Goal: Navigation & Orientation: Find specific page/section

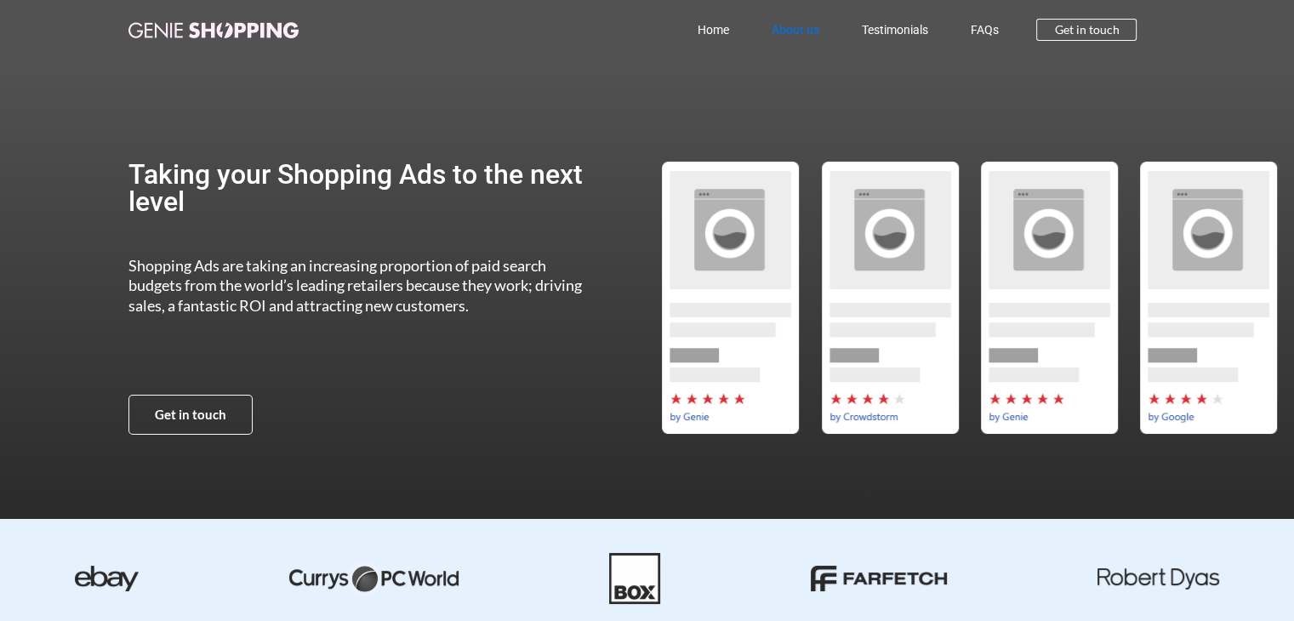
click at [639, 29] on link "About us" at bounding box center [794, 29] width 90 height 39
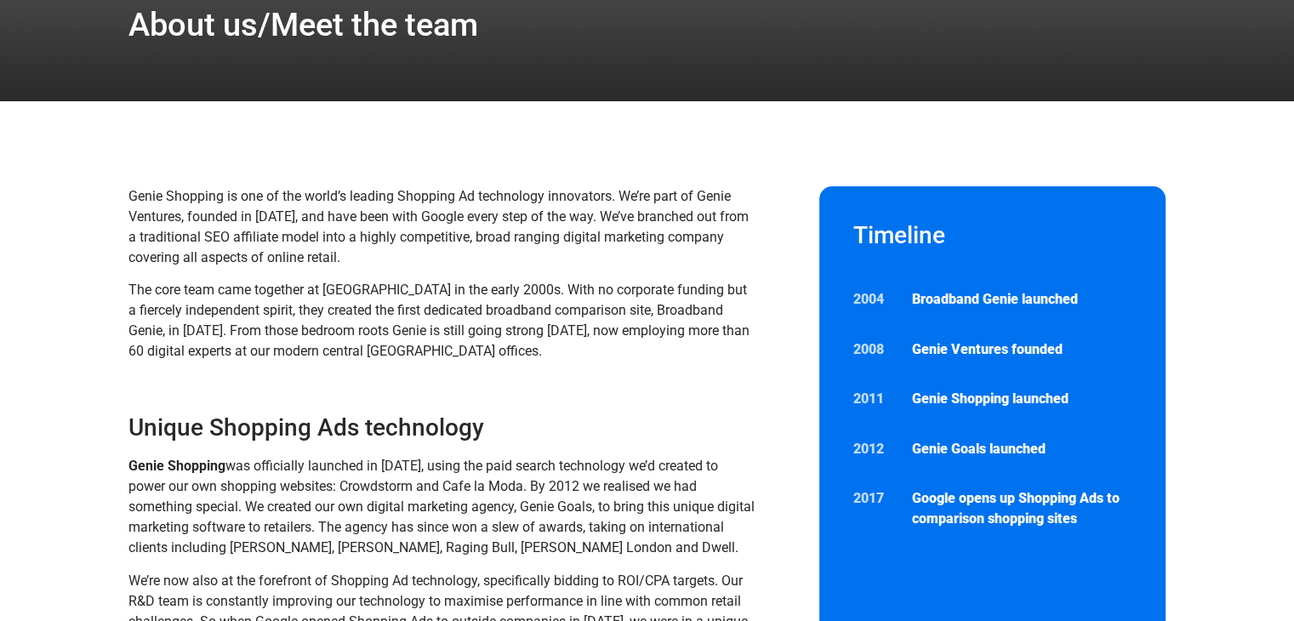
scroll to position [116, 0]
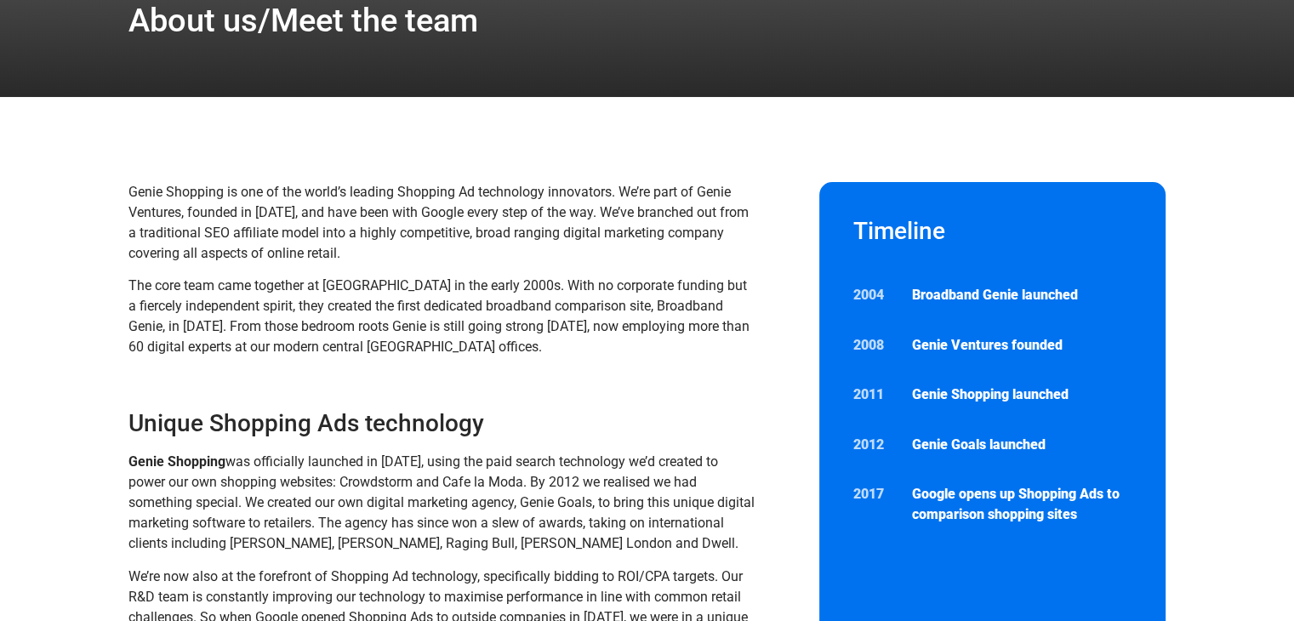
click at [367, 232] on span "Genie Shopping is one of the world’s leading Shopping Ad technology innovators.…" at bounding box center [438, 222] width 620 height 77
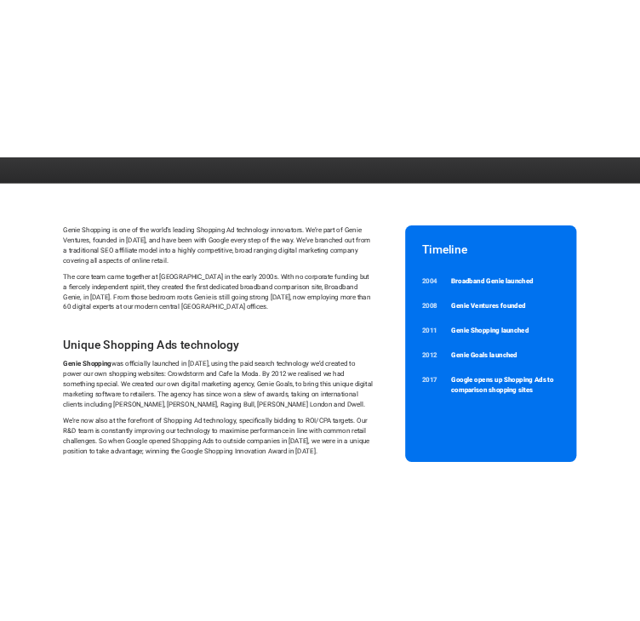
scroll to position [162, 0]
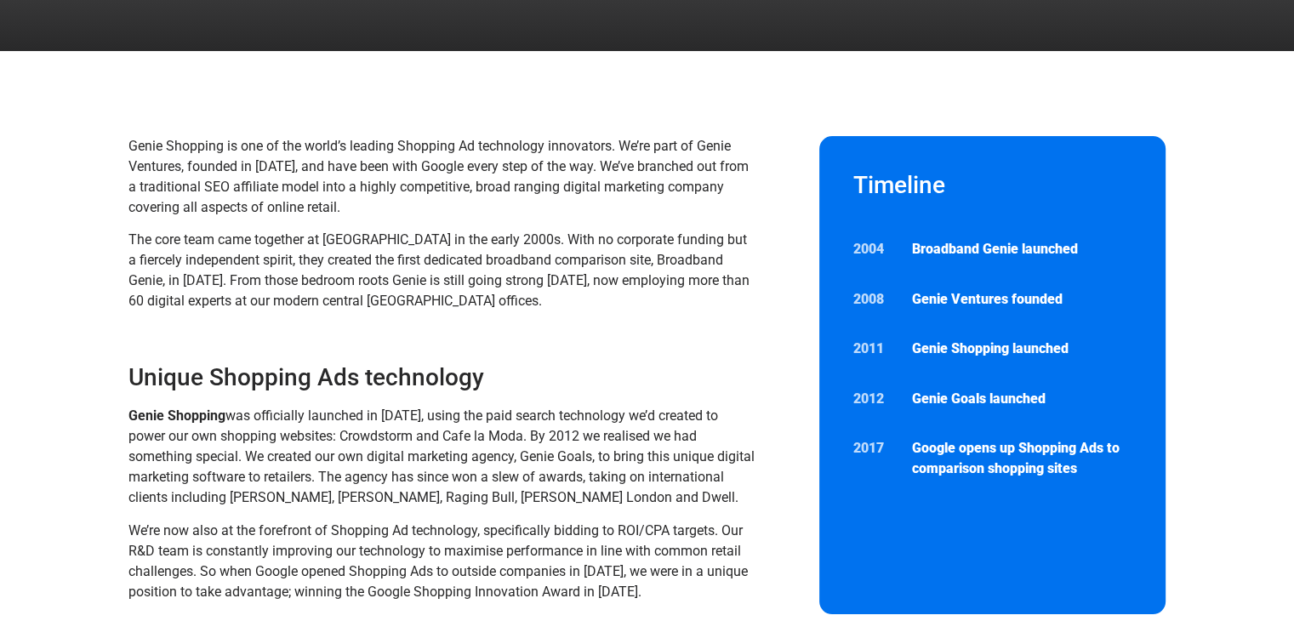
click at [223, 264] on span "The core team came together at [GEOGRAPHIC_DATA] in the early 2000s. With no co…" at bounding box center [438, 269] width 621 height 77
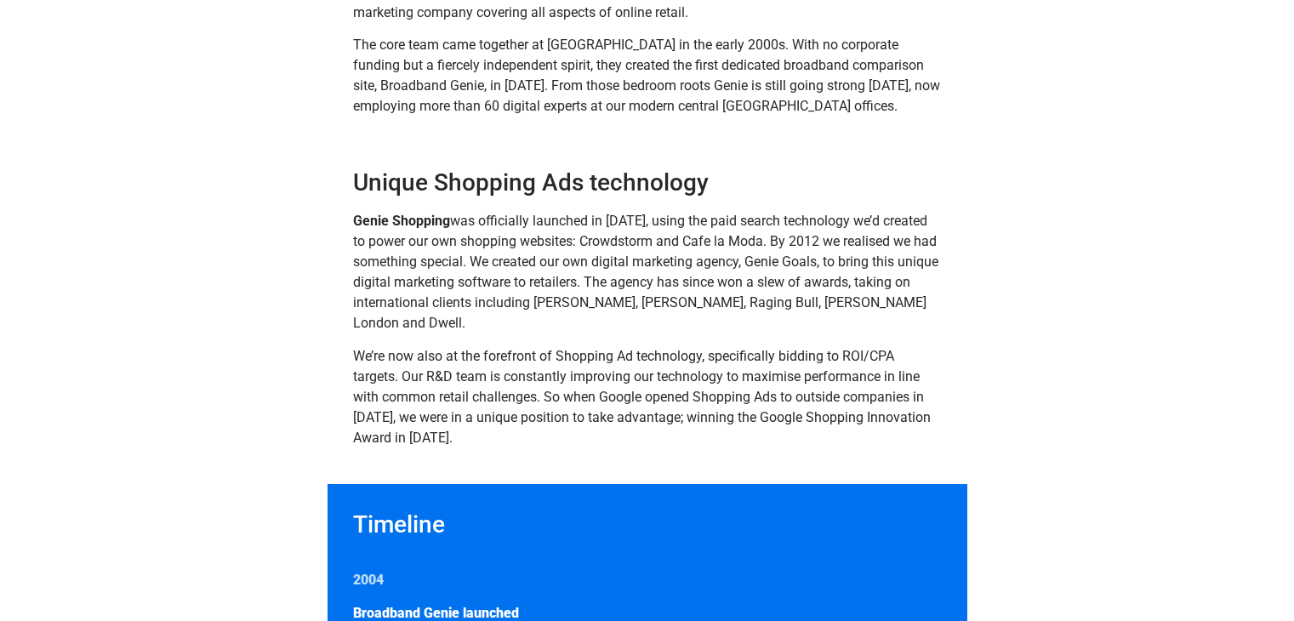
scroll to position [217, 0]
